Goal: Check status

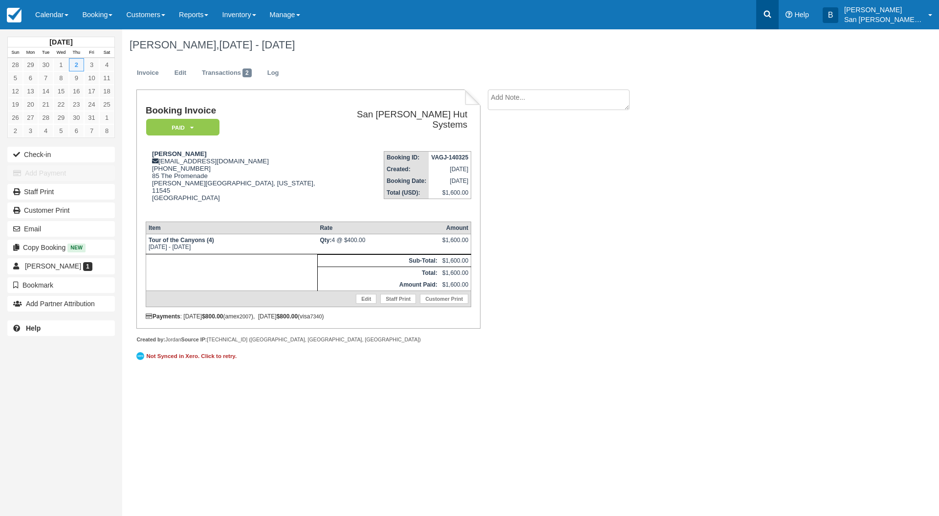
click at [779, 15] on link at bounding box center [767, 14] width 22 height 29
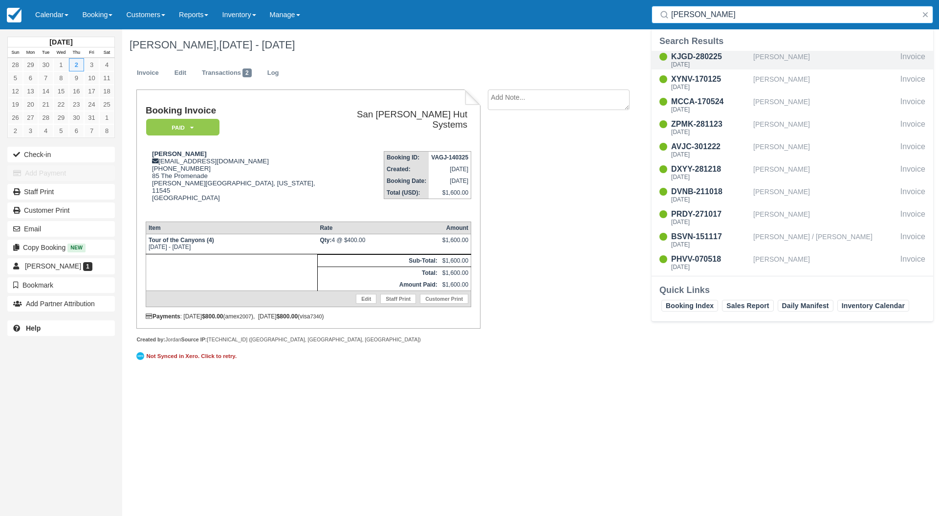
type input "moore"
click at [697, 57] on div "KJGD-280225" at bounding box center [710, 57] width 78 height 12
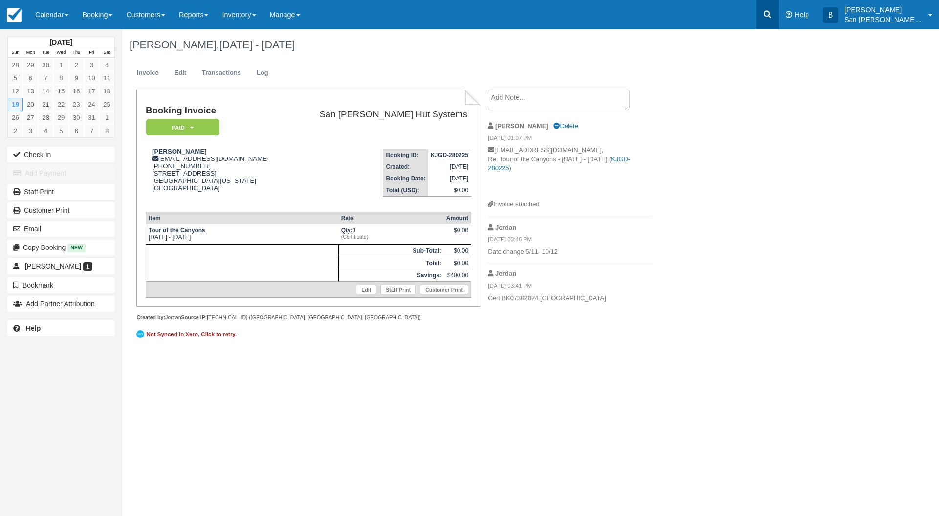
click at [772, 14] on icon at bounding box center [768, 14] width 10 height 10
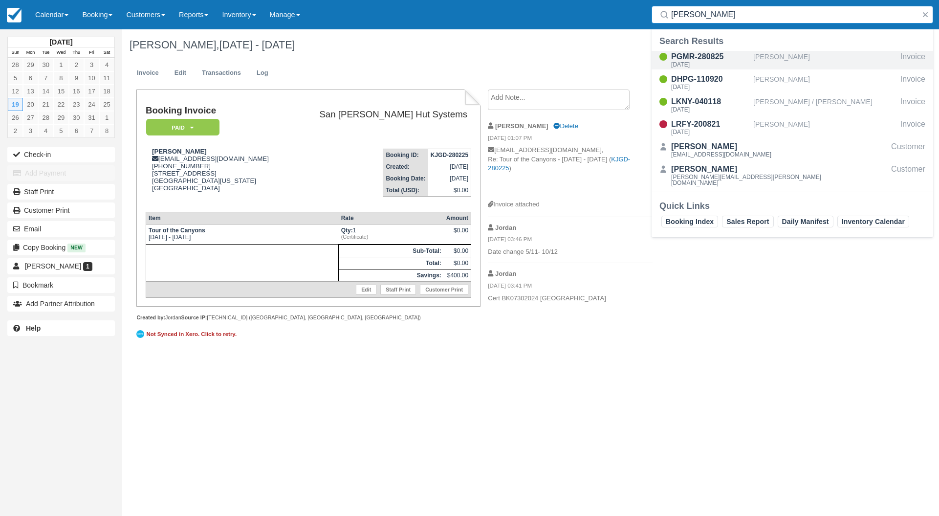
type input "[PERSON_NAME]"
click at [700, 62] on div "[DATE]" at bounding box center [710, 65] width 78 height 6
